Goal: Register for event/course

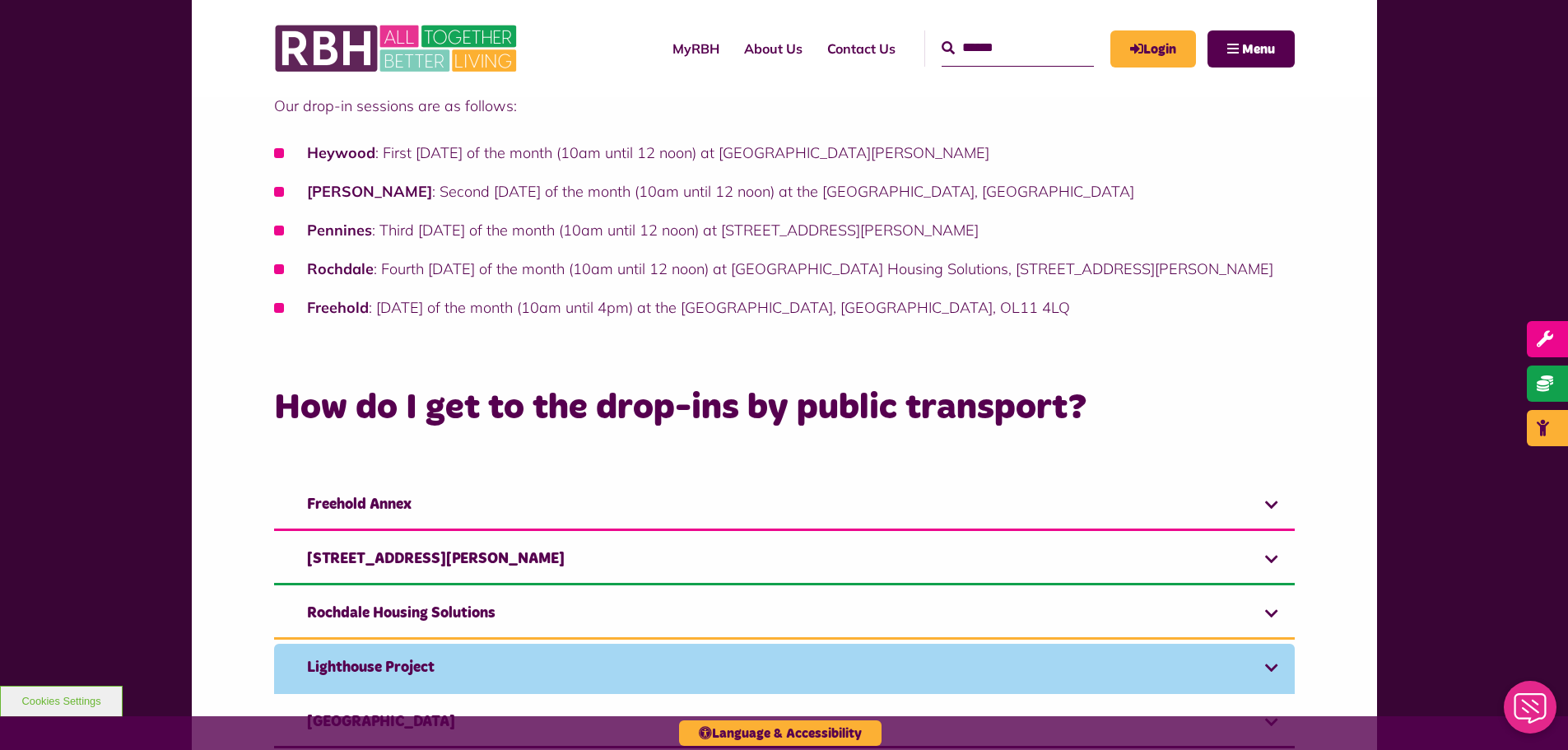
scroll to position [824, 0]
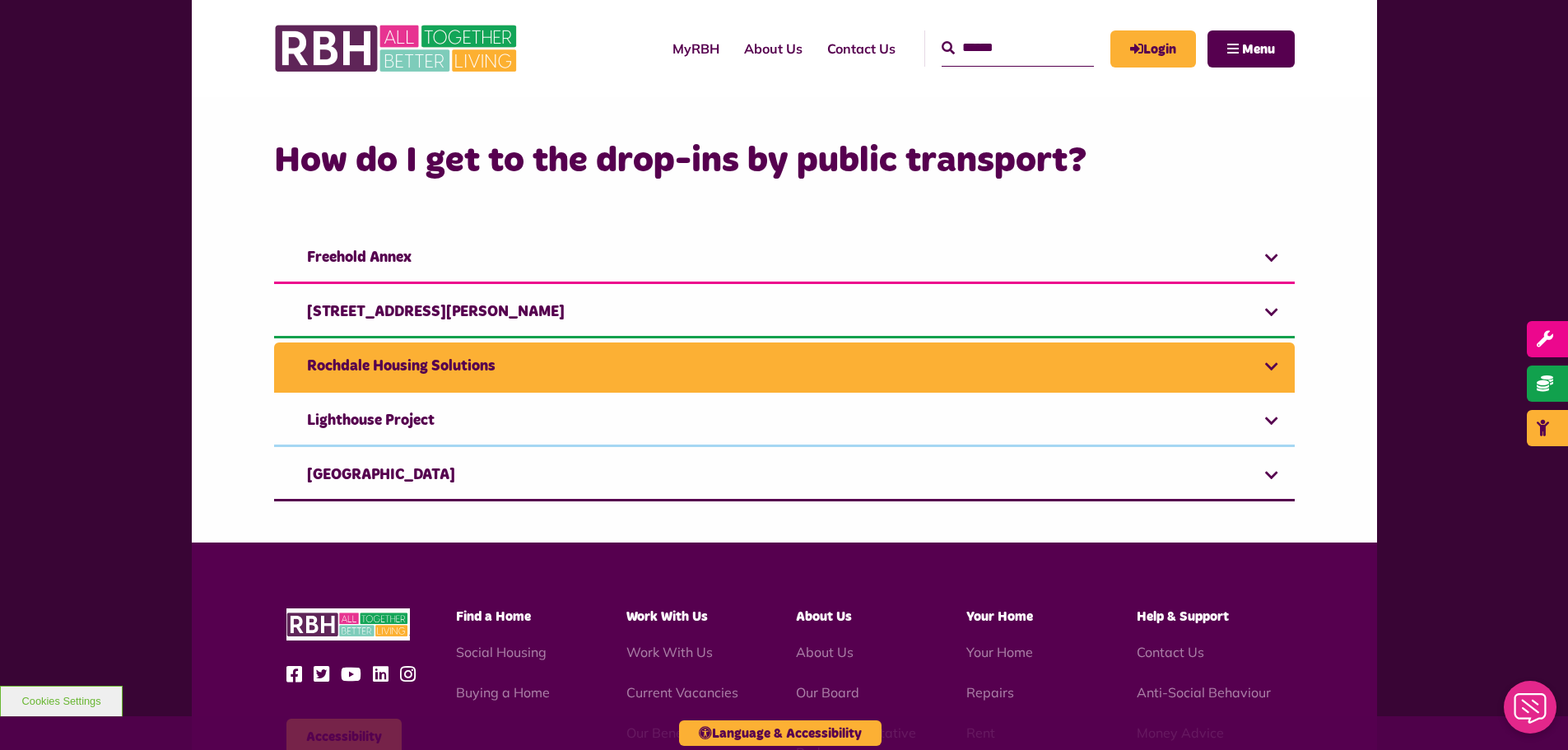
click at [898, 360] on link "Rochdale Housing Solutions" at bounding box center [784, 367] width 1021 height 50
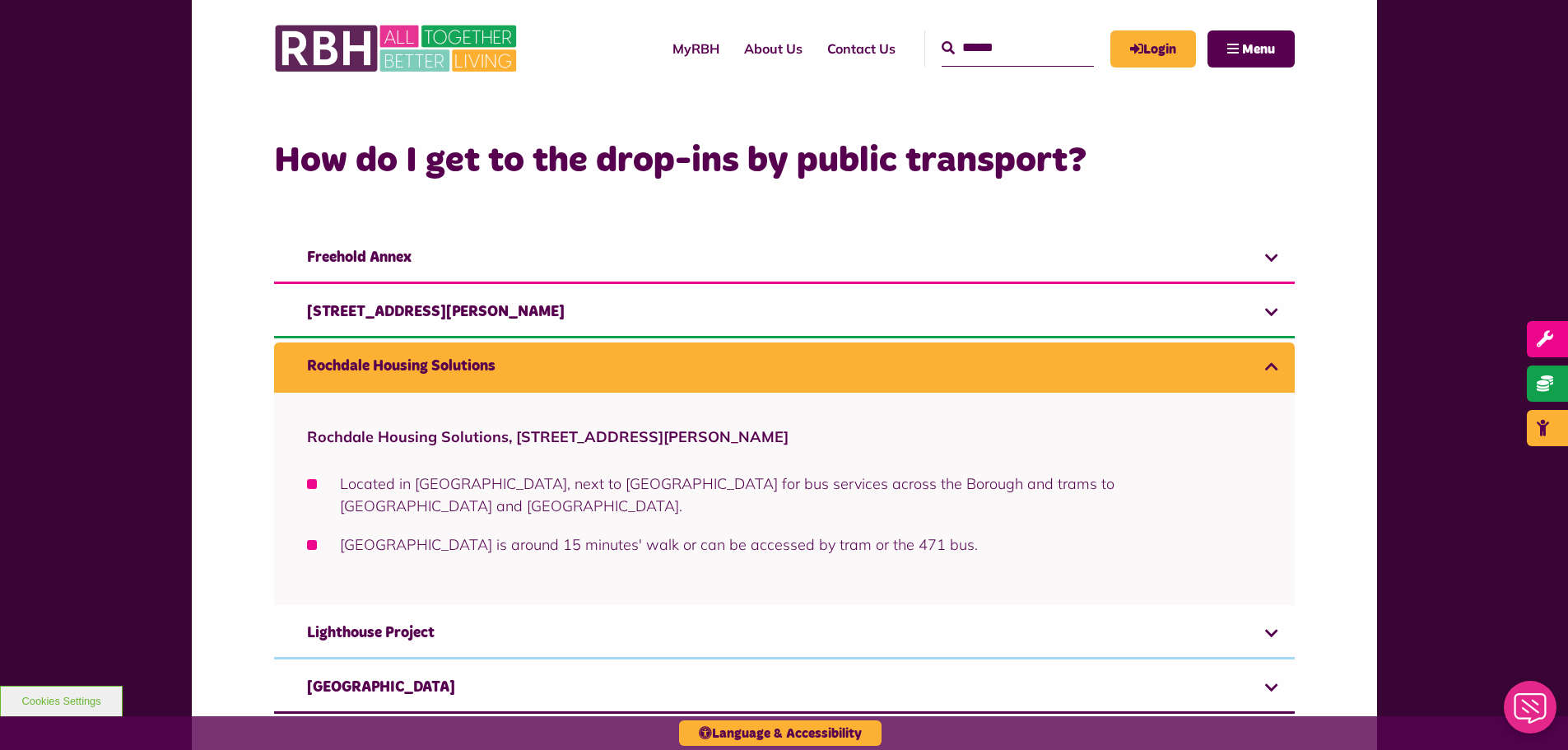
scroll to position [988, 0]
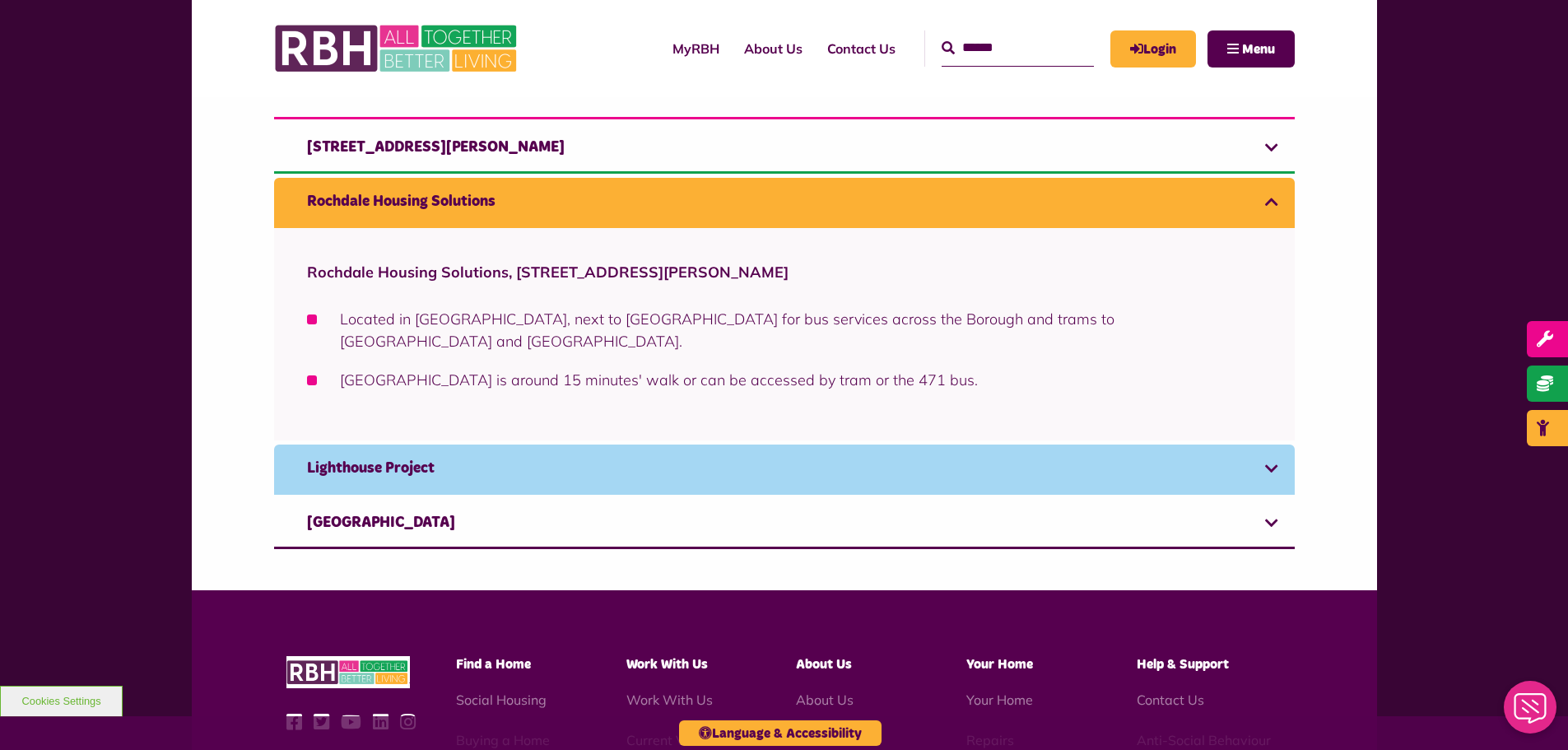
click at [541, 445] on link "Lighthouse Project" at bounding box center [784, 470] width 1021 height 50
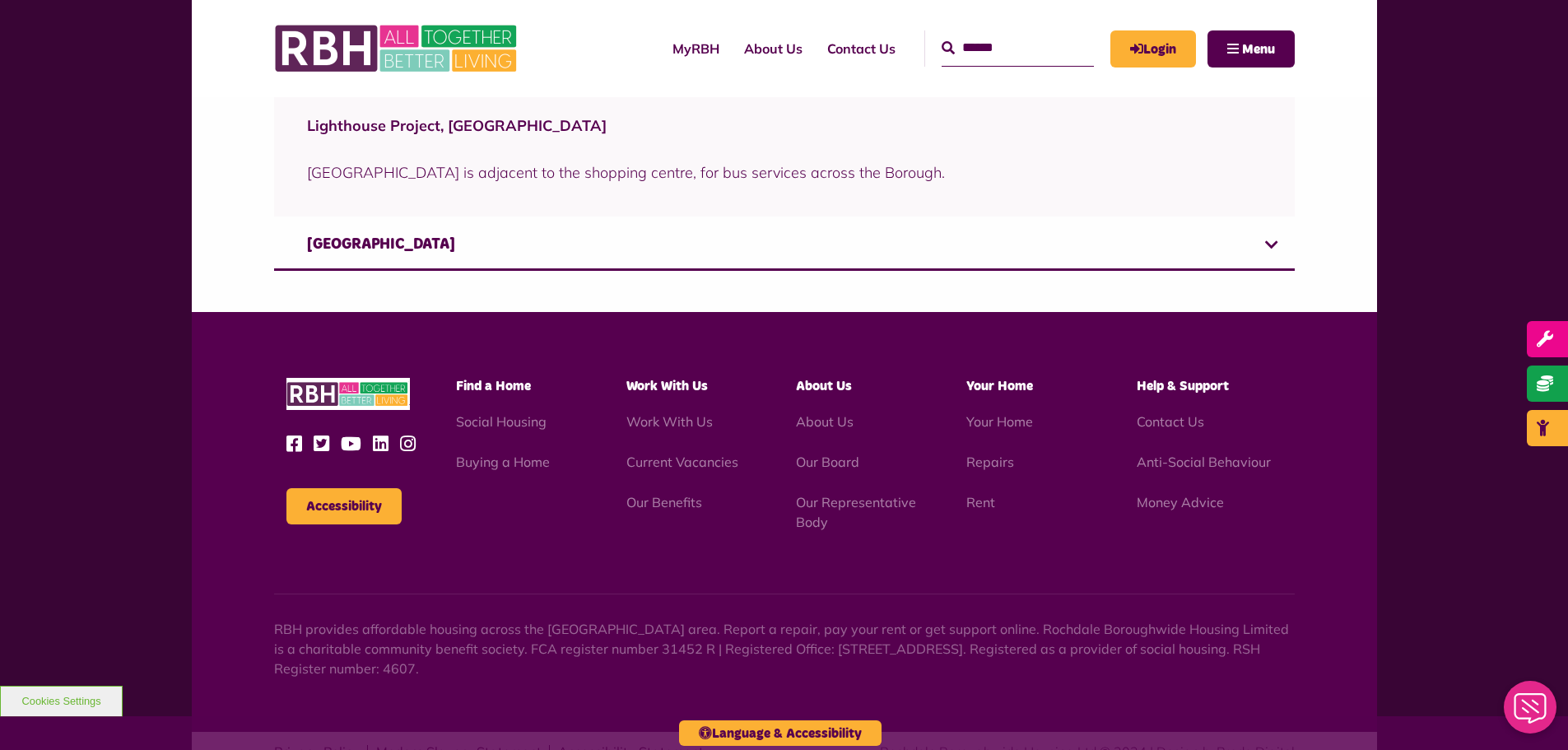
scroll to position [1221, 0]
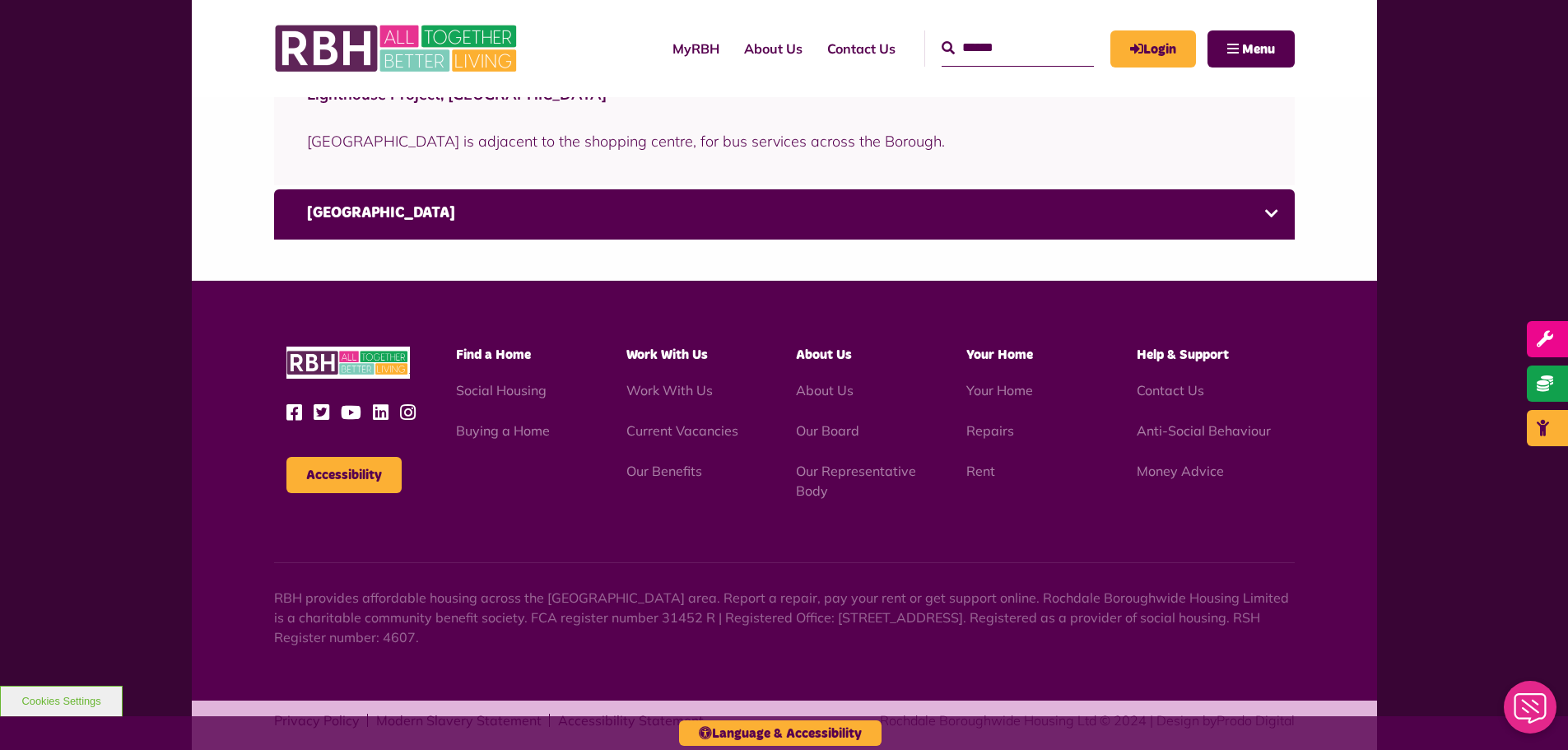
click at [545, 224] on link "[GEOGRAPHIC_DATA]" at bounding box center [784, 214] width 1021 height 50
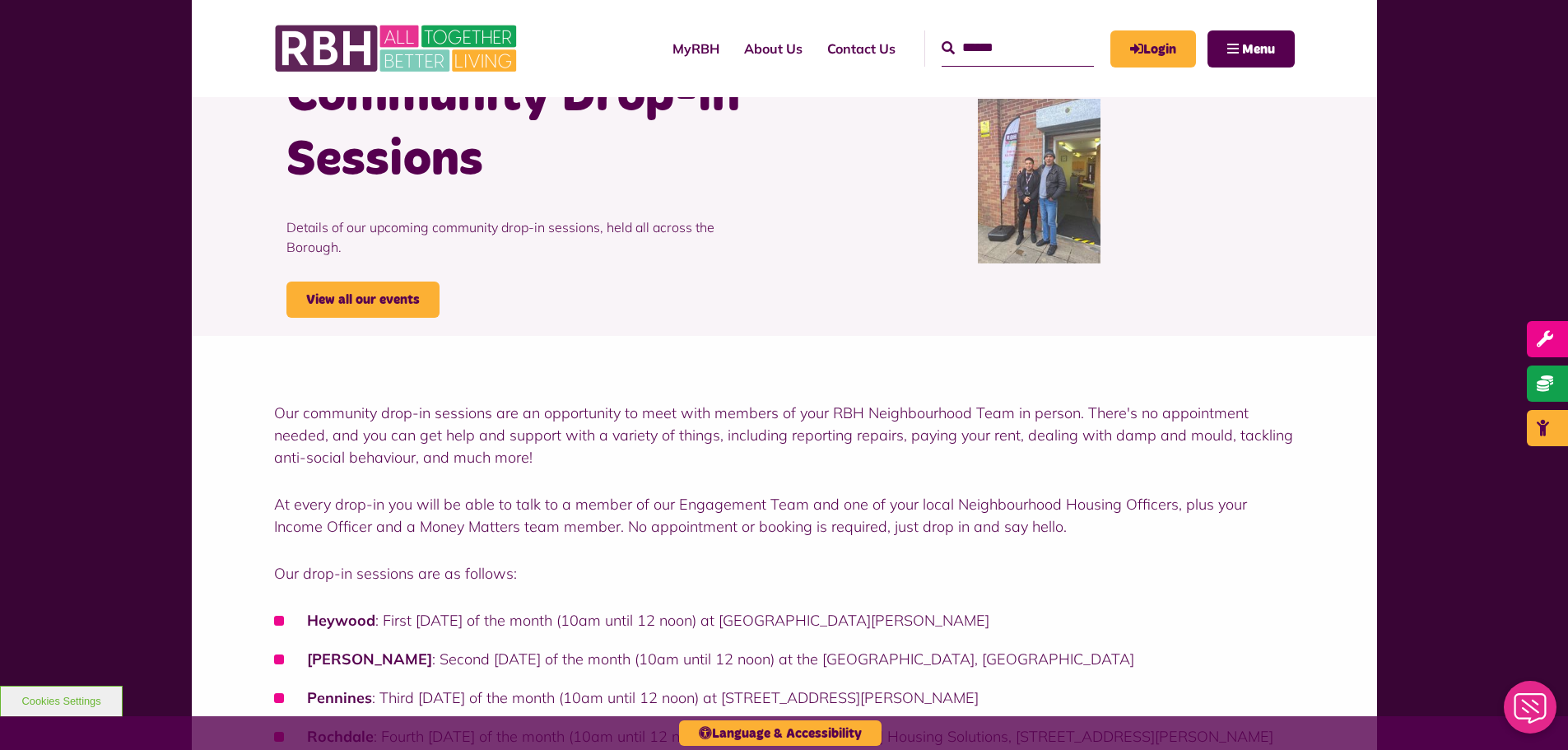
scroll to position [0, 0]
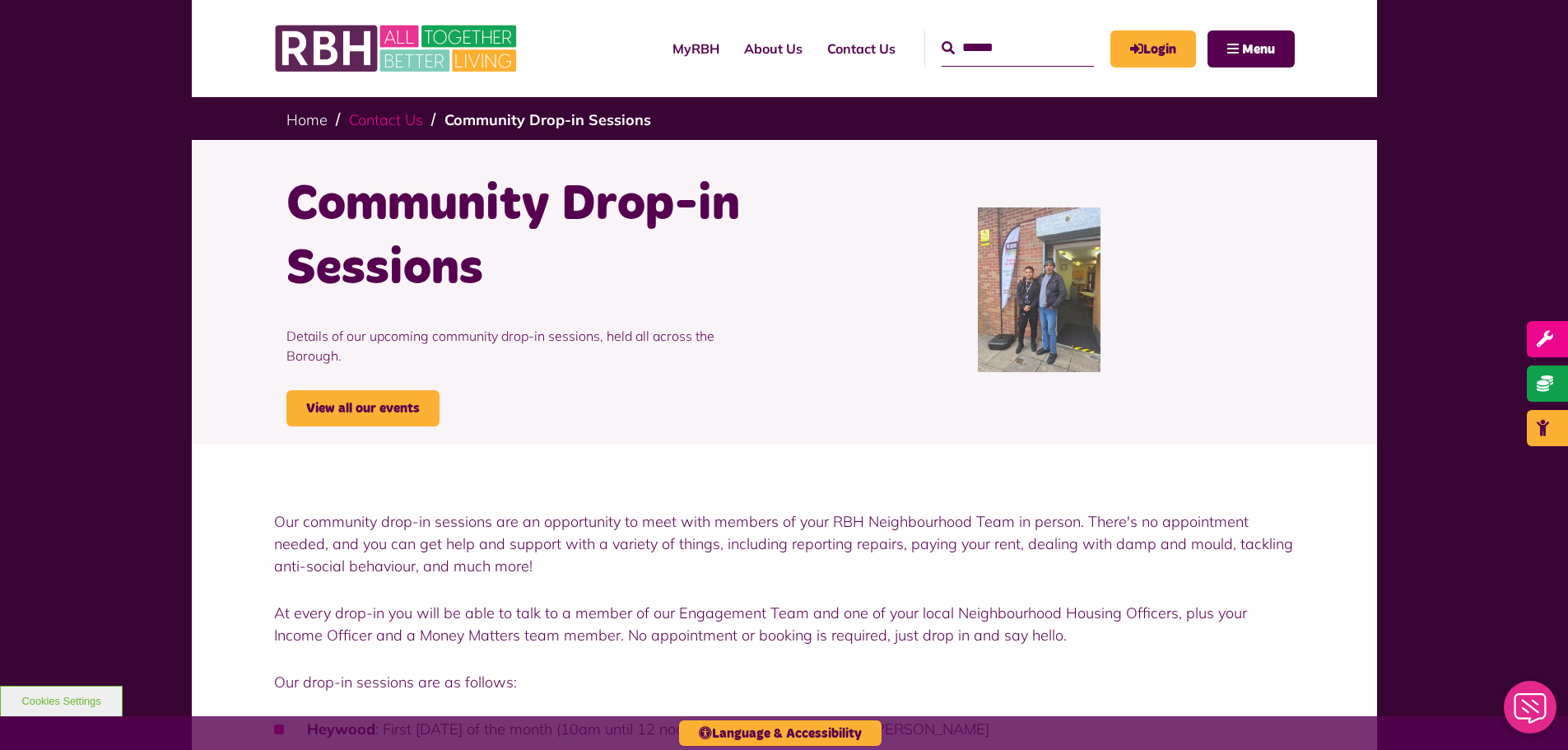
click at [395, 114] on link "Contact Us" at bounding box center [386, 119] width 74 height 19
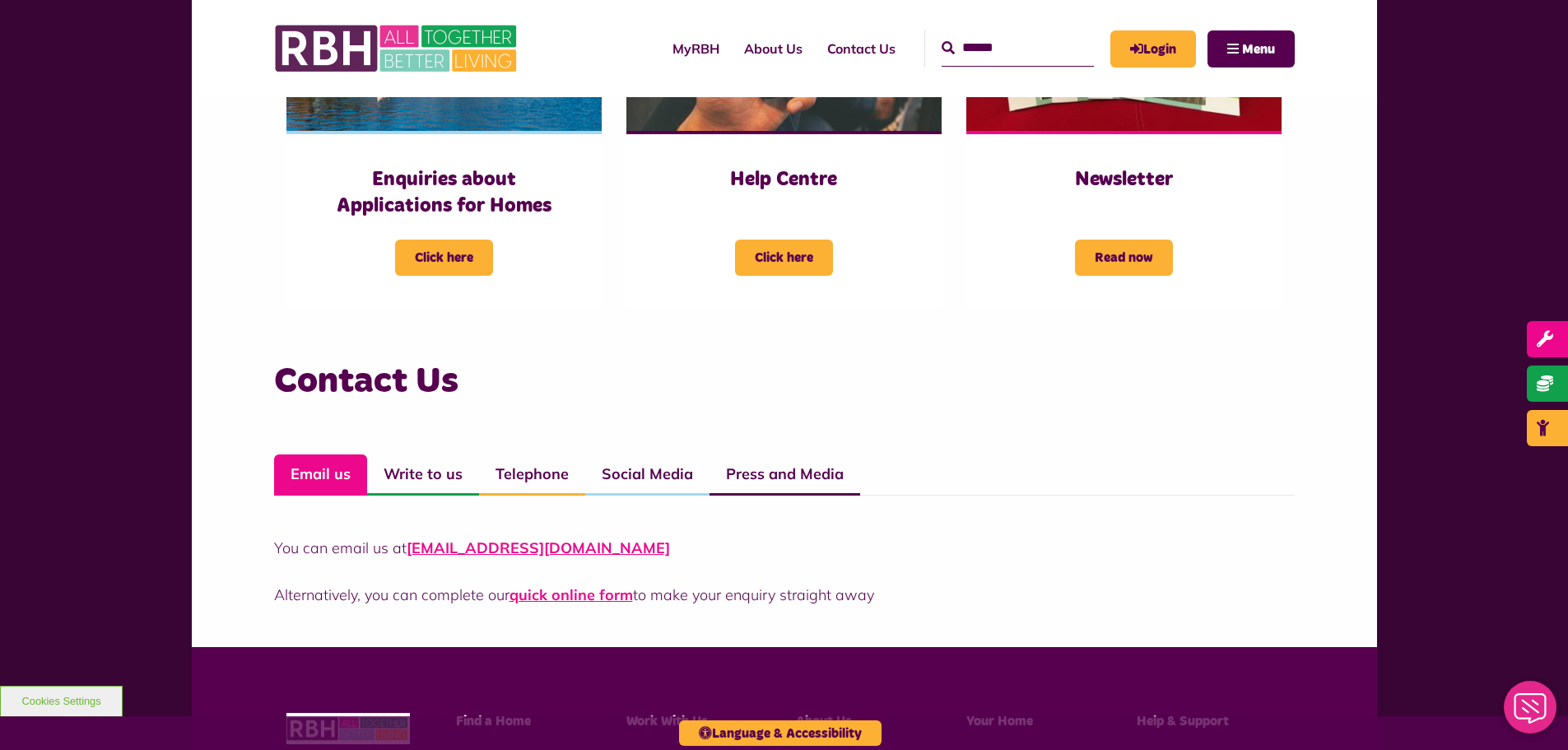
scroll to position [1071, 0]
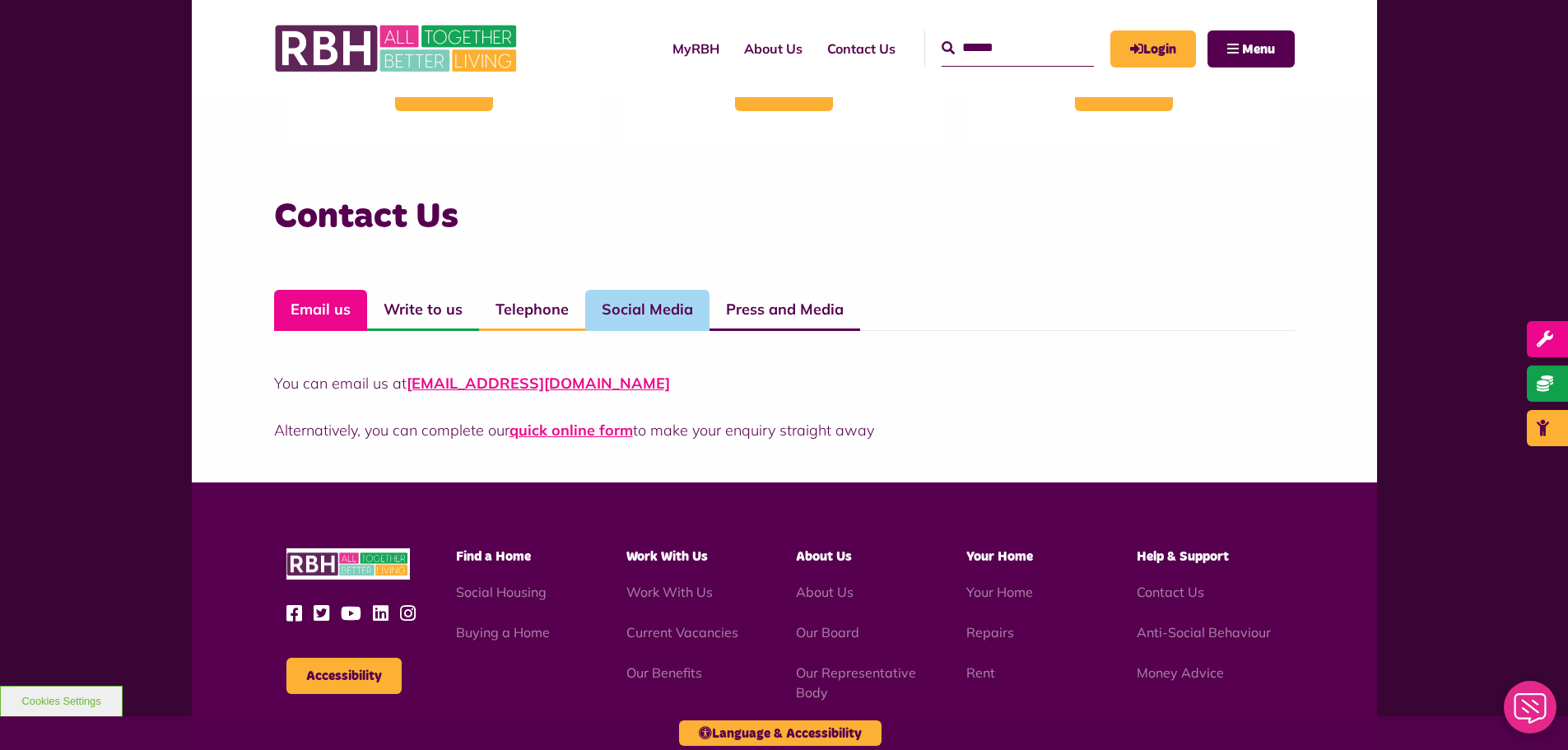
click at [641, 307] on link "Social Media" at bounding box center [647, 311] width 124 height 41
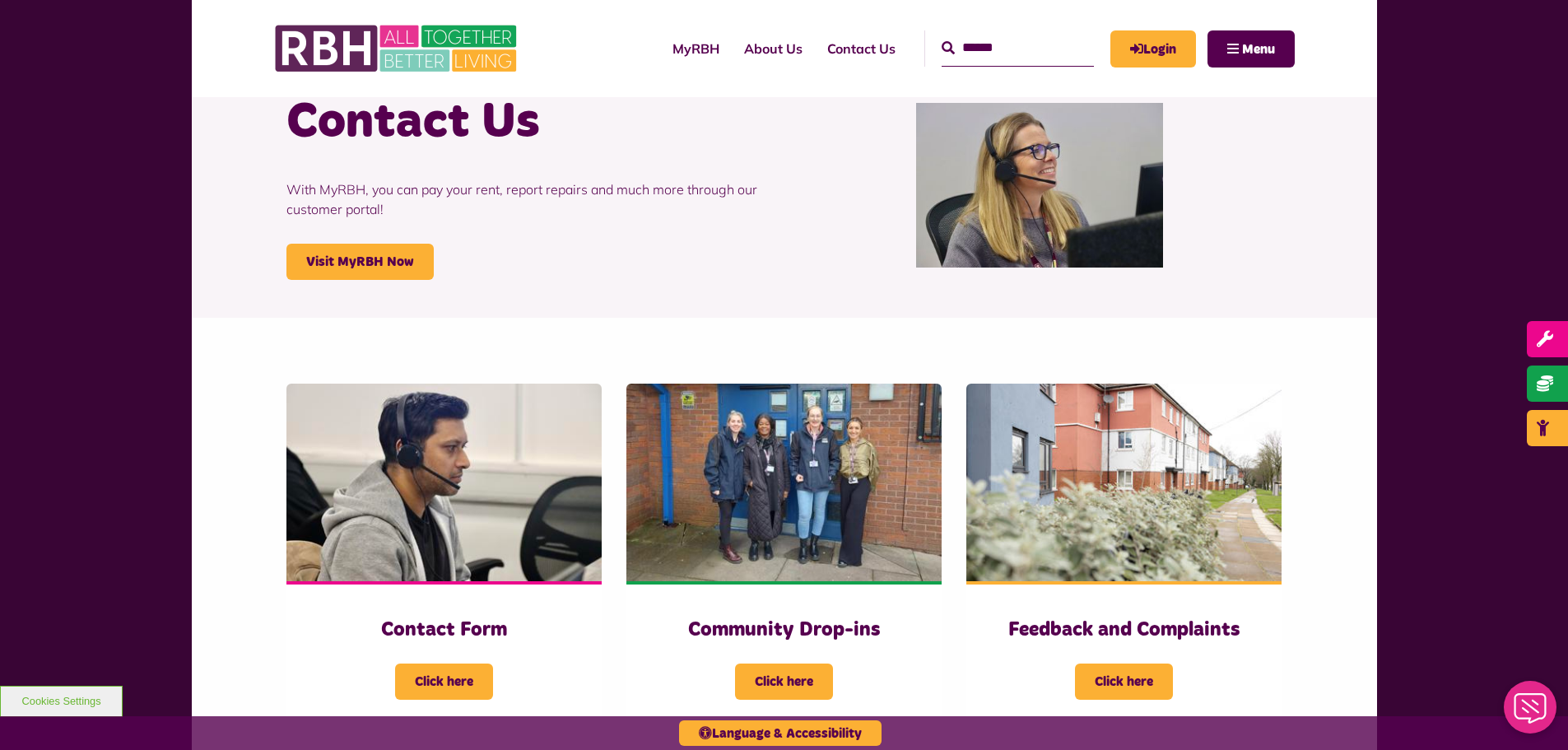
scroll to position [165, 0]
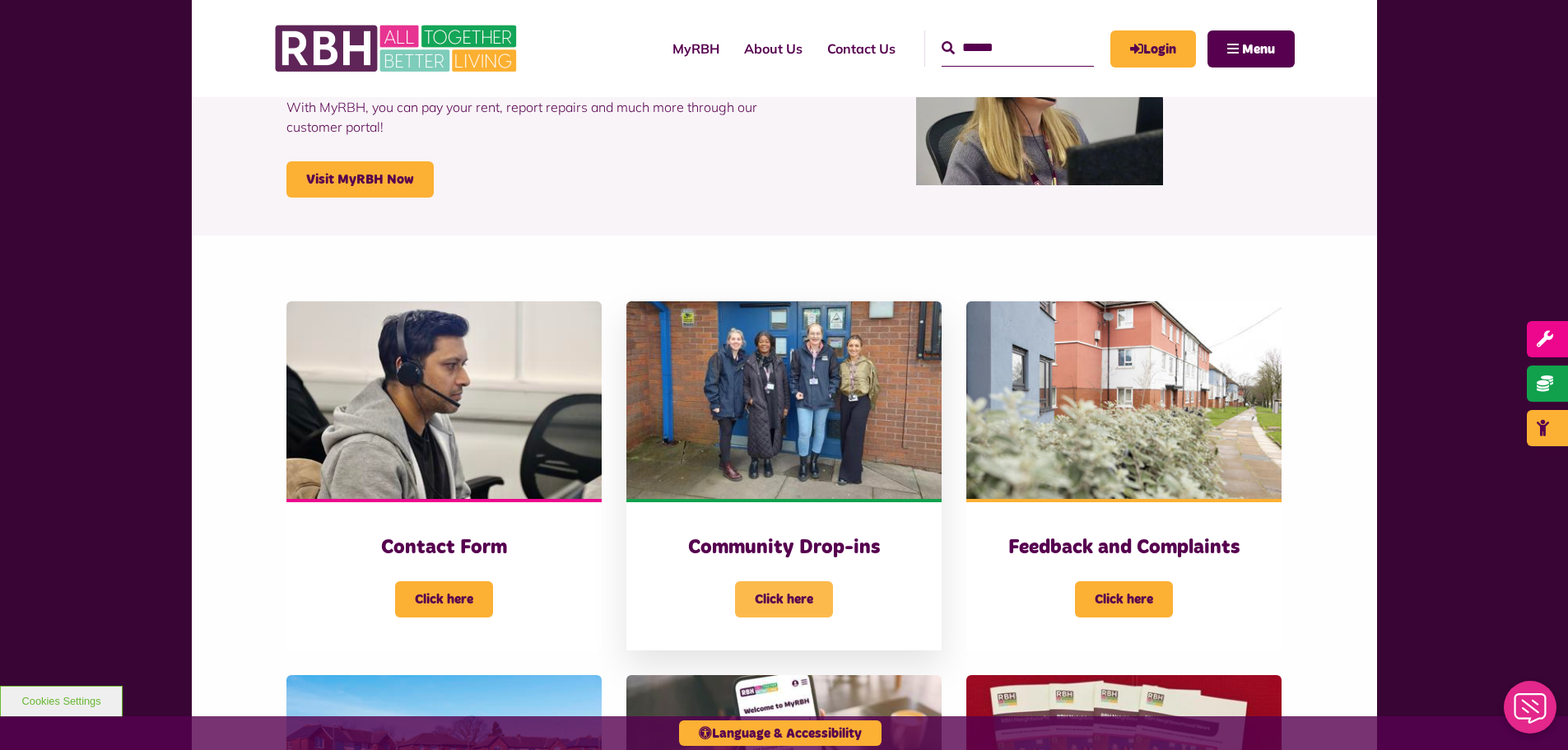
click at [798, 595] on span "Click here" at bounding box center [784, 600] width 98 height 36
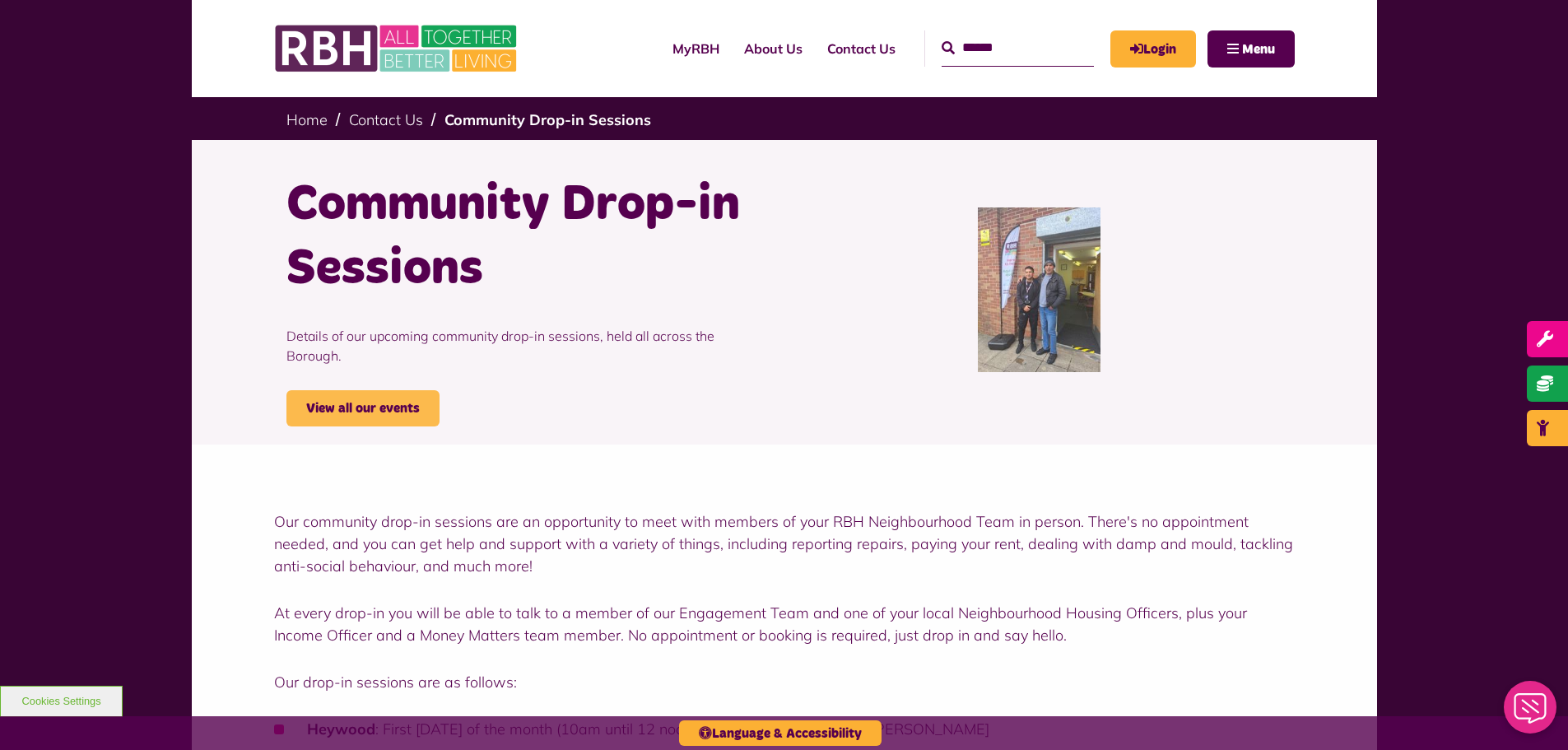
click at [395, 390] on link "View all our events" at bounding box center [363, 408] width 153 height 36
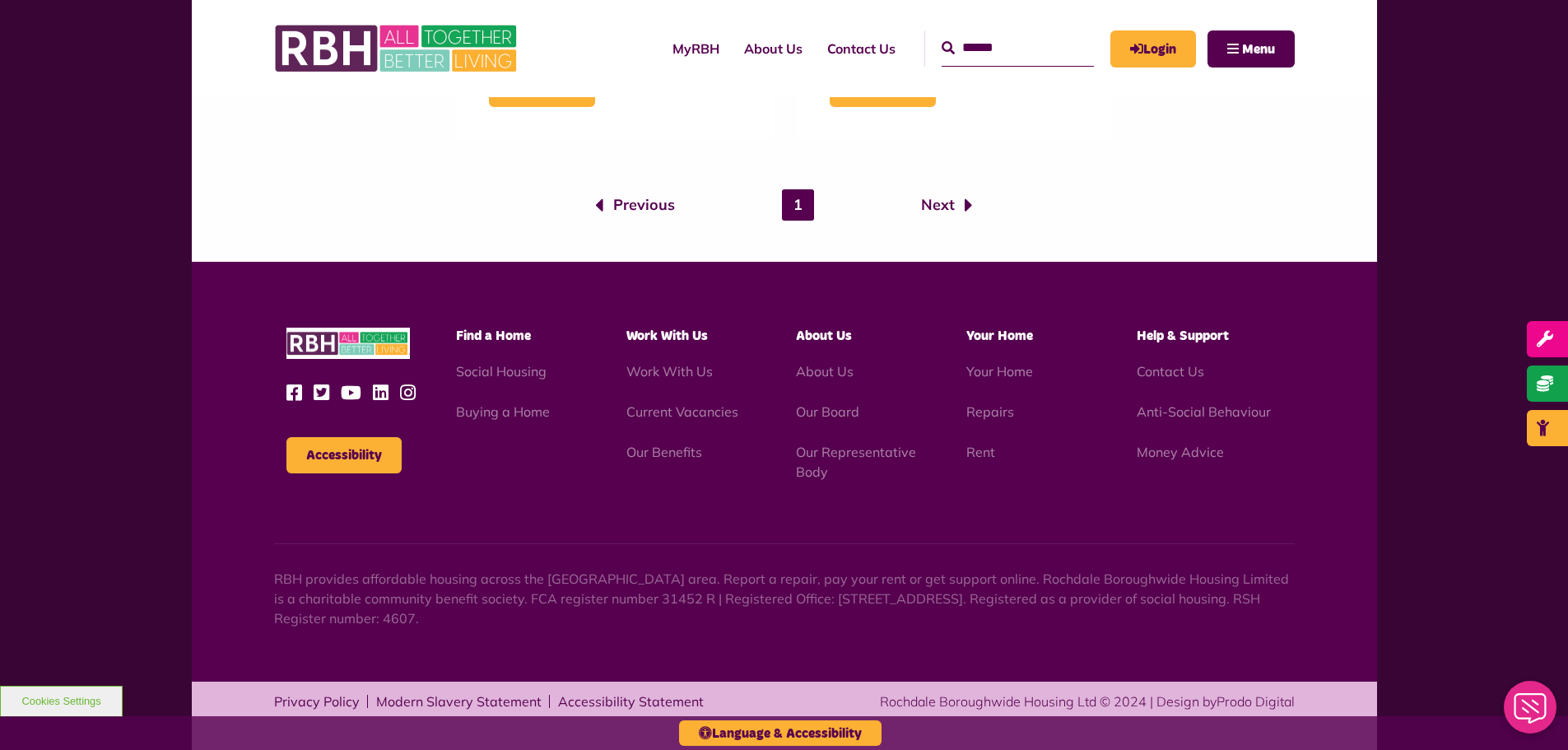
scroll to position [1184, 0]
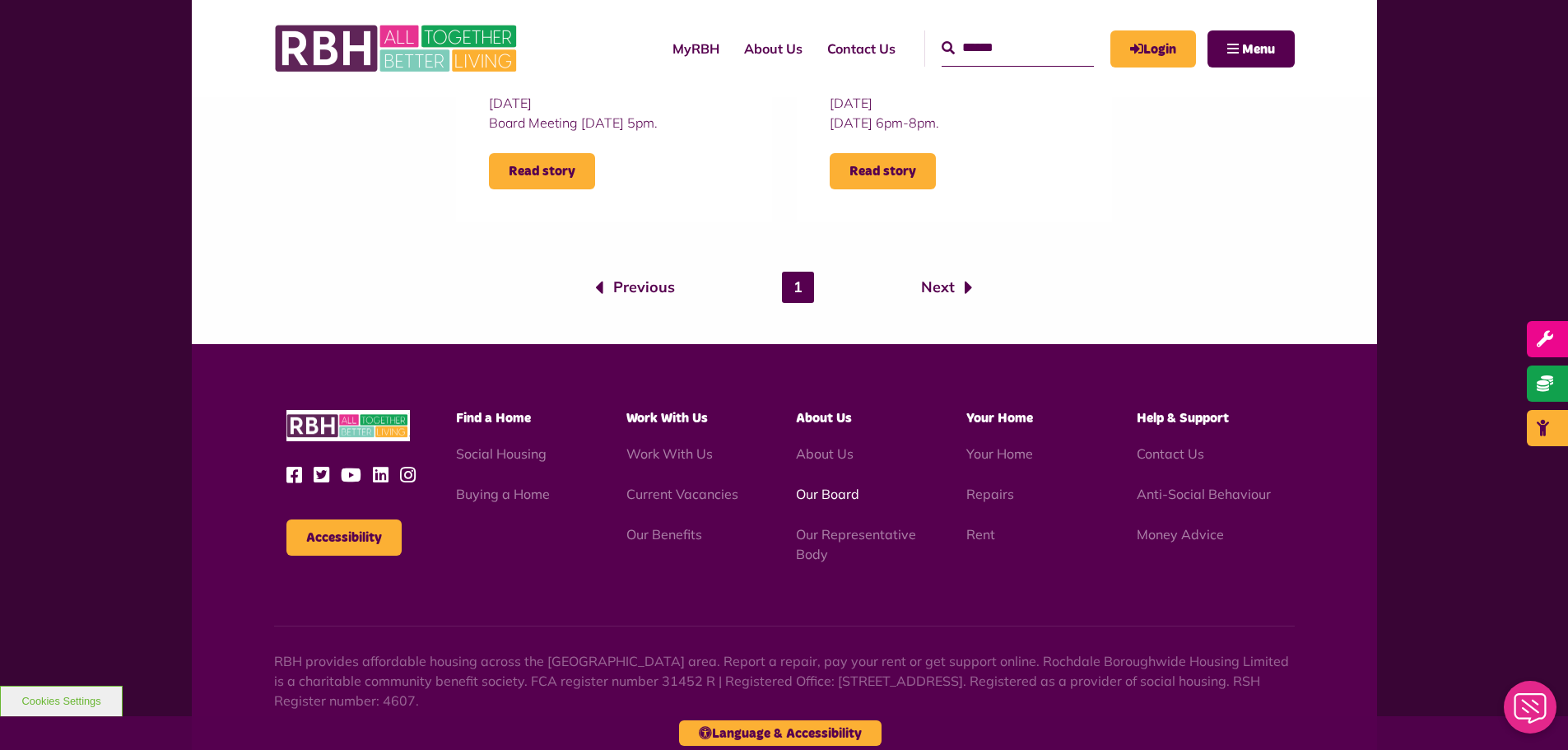
click at [852, 491] on link "Our Board" at bounding box center [827, 494] width 64 height 17
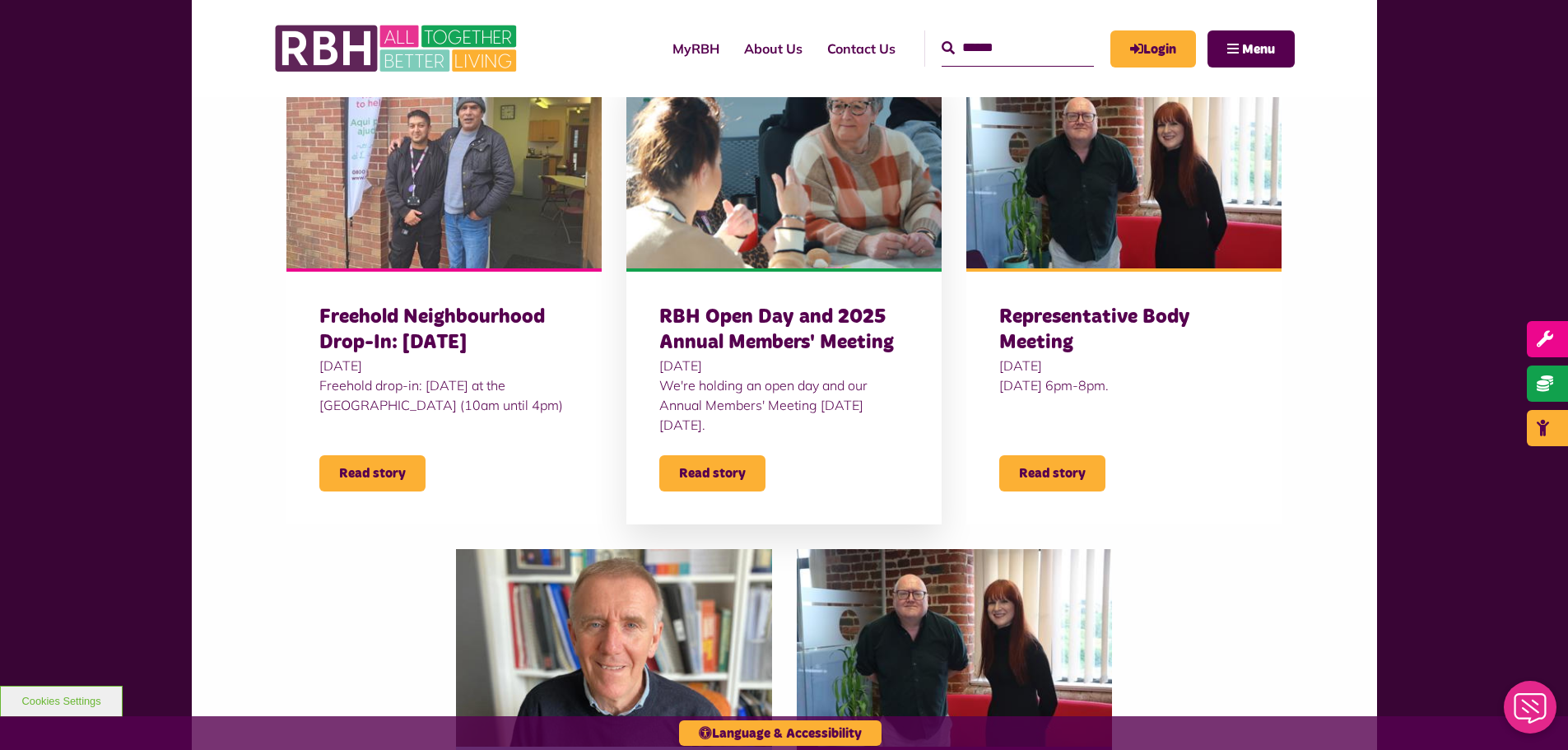
scroll to position [279, 0]
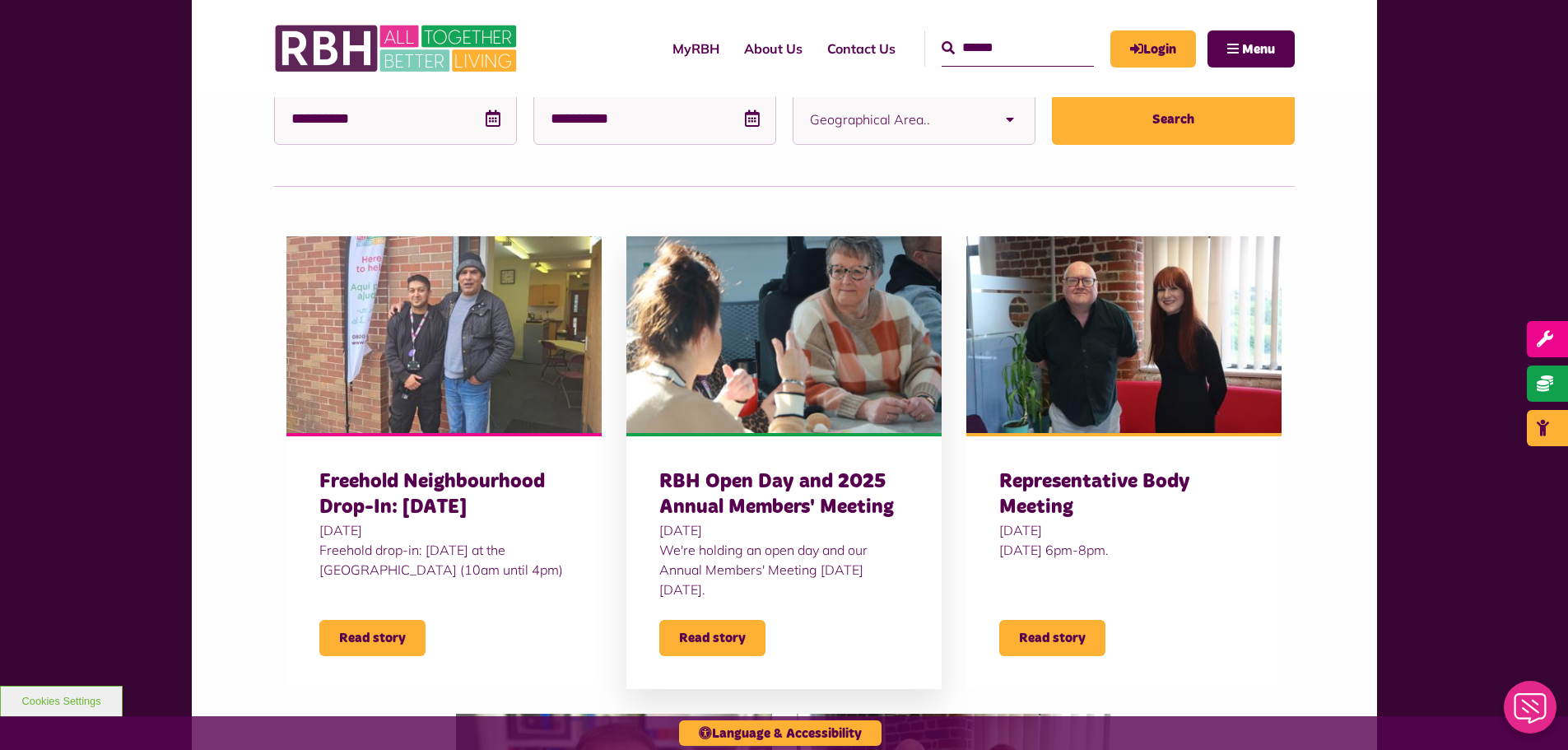
click at [728, 492] on h3 "RBH Open Day and 2025 Annual Members' Meeting" at bounding box center [784, 495] width 250 height 51
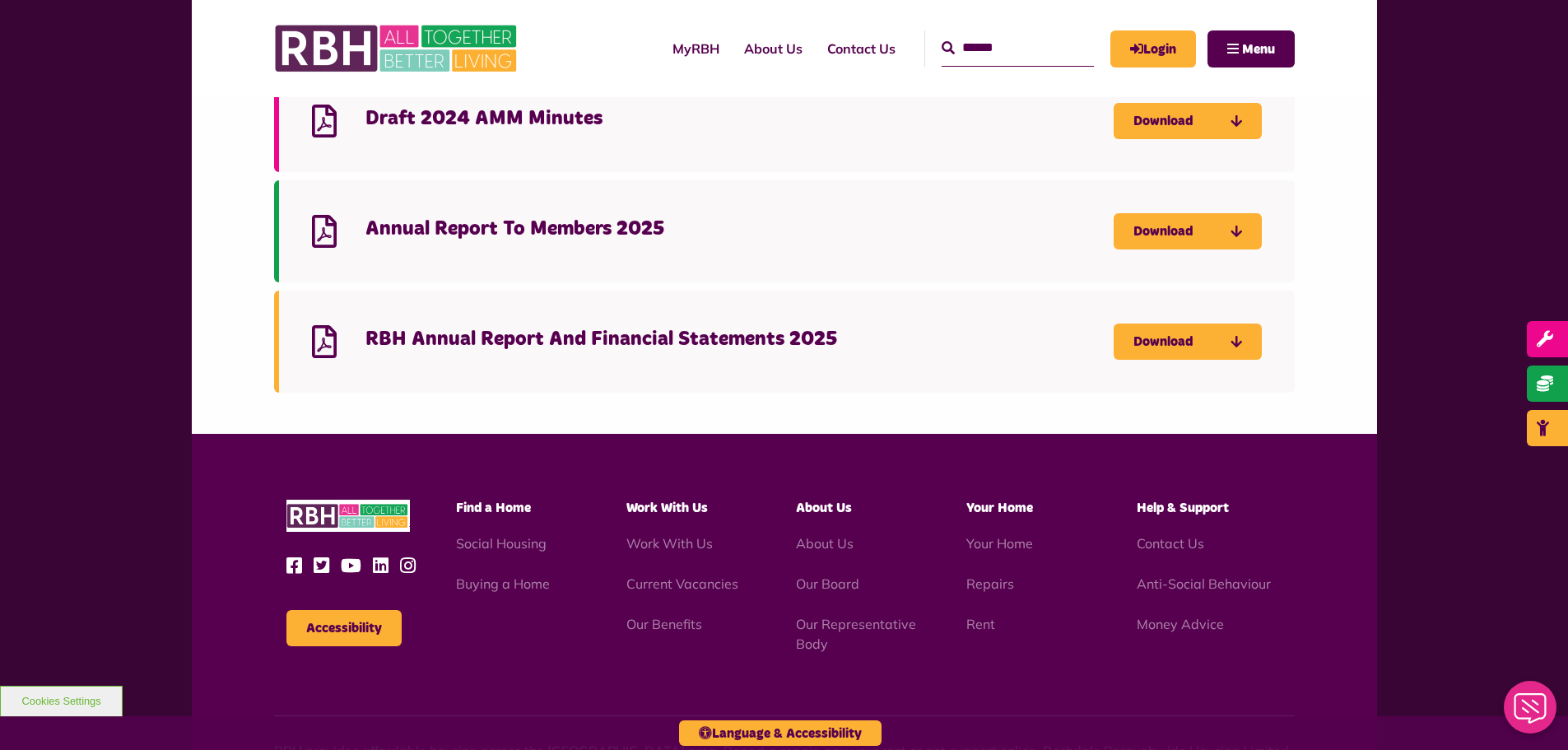
scroll to position [1318, 0]
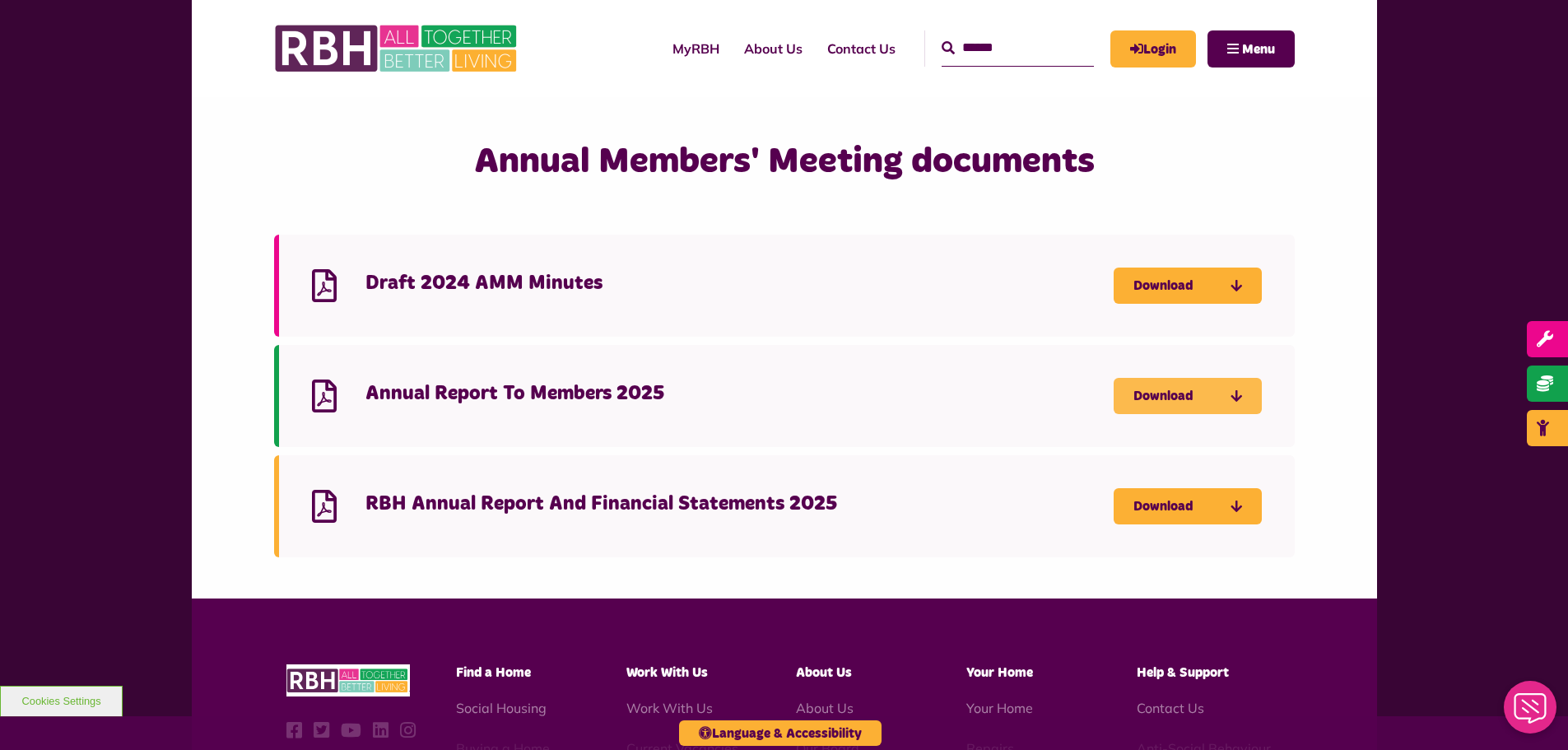
click at [1186, 395] on link "Download" at bounding box center [1188, 396] width 148 height 36
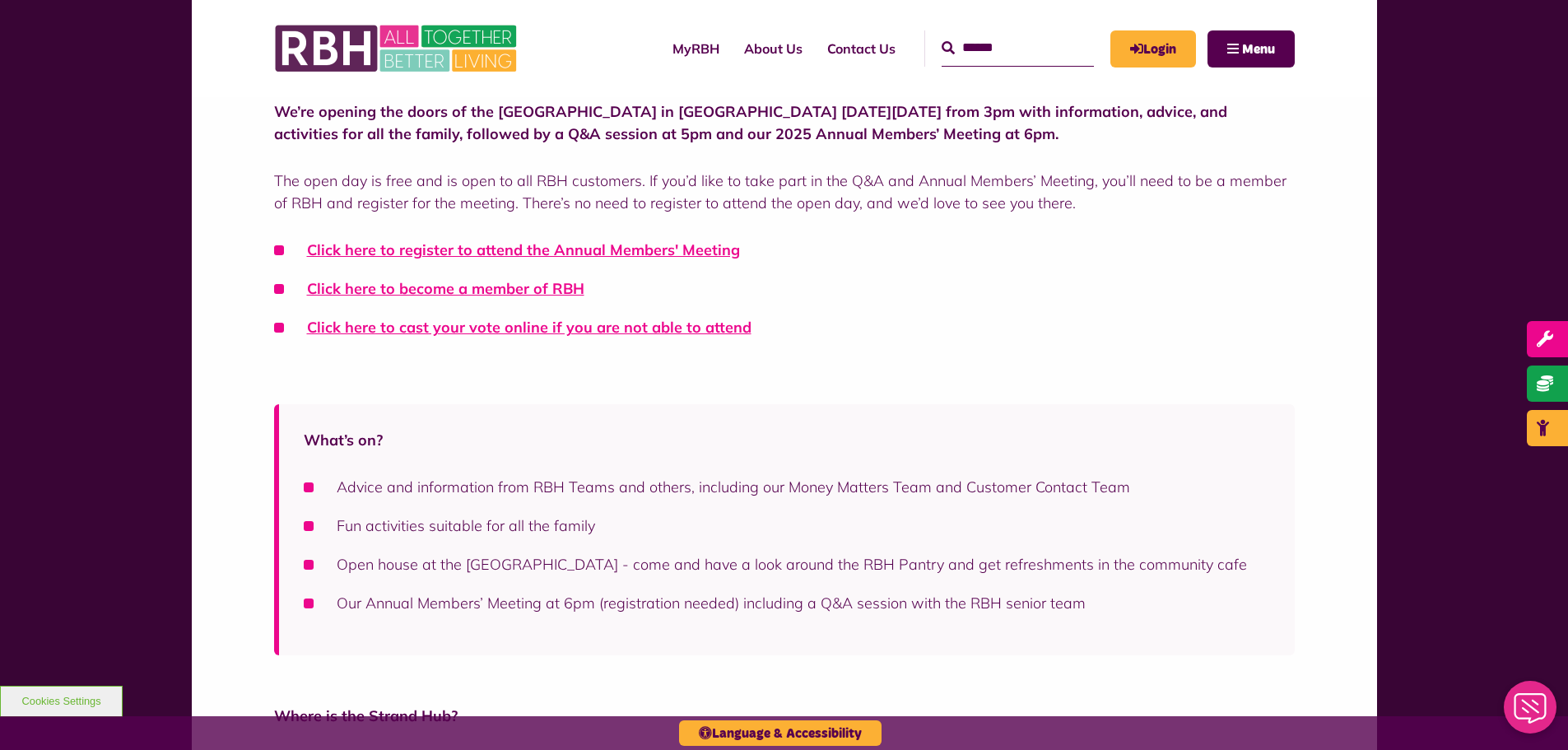
scroll to position [83, 0]
